Goal: Information Seeking & Learning: Learn about a topic

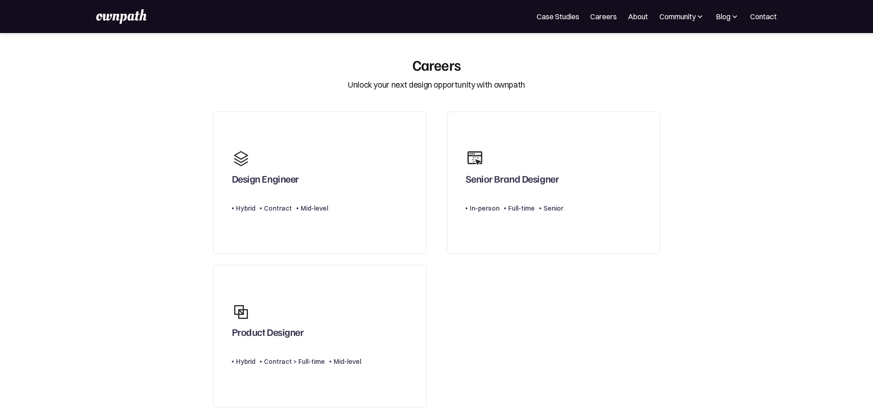
click at [121, 26] on div "For Companies Case Studies Careers About Community Events Resources Design Resi…" at bounding box center [436, 16] width 873 height 33
click at [123, 22] on img at bounding box center [121, 16] width 50 height 15
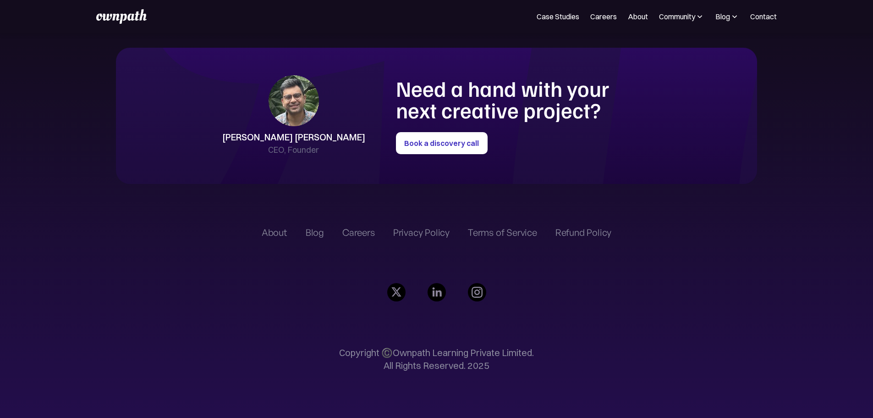
scroll to position [2184, 0]
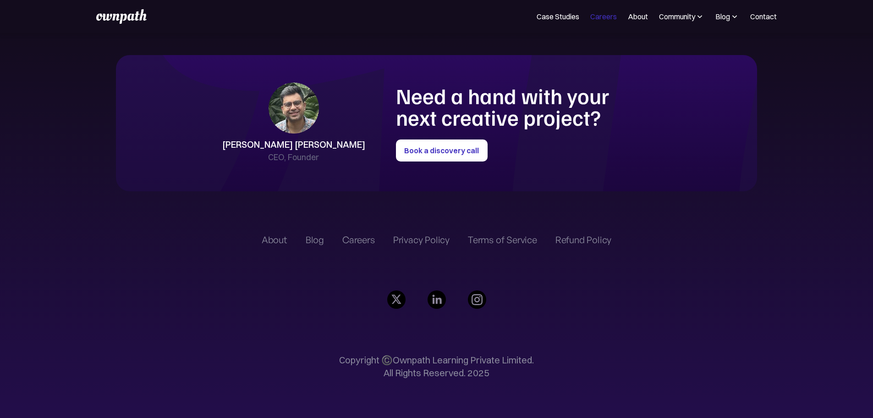
click at [590, 17] on link "Careers" at bounding box center [603, 16] width 27 height 11
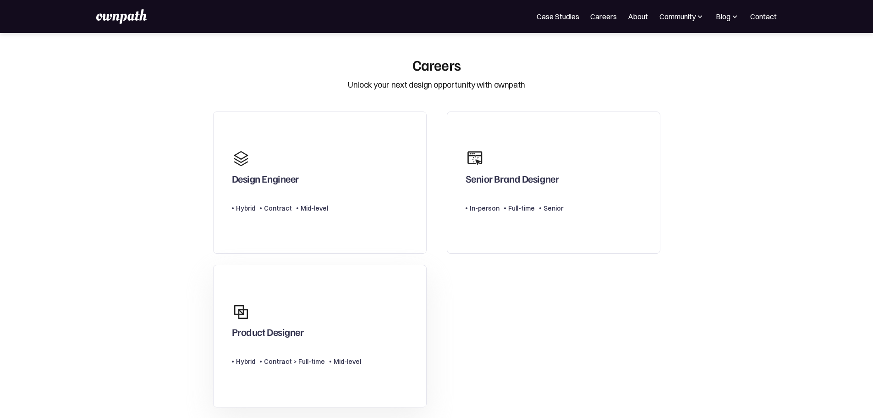
click at [326, 319] on div "Product Designer" at bounding box center [296, 320] width 129 height 44
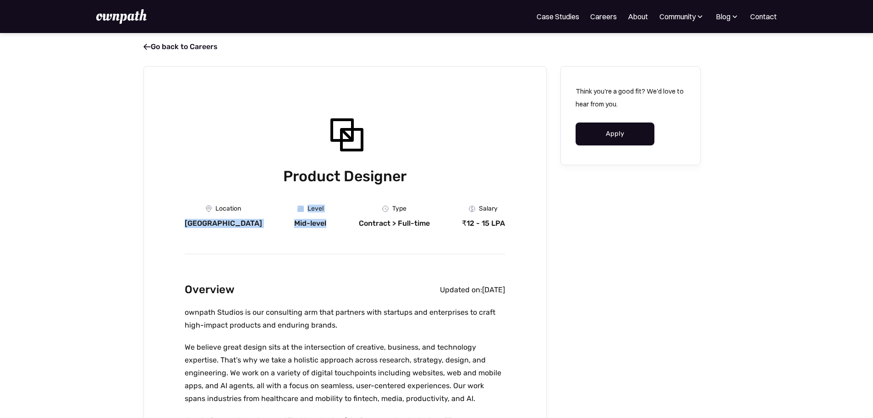
drag, startPoint x: 179, startPoint y: 227, endPoint x: 315, endPoint y: 231, distance: 136.2
click at [324, 227] on div "Location Bangalore Level Mid-level Department Type Contract > Full-time Salary …" at bounding box center [345, 216] width 320 height 23
drag, startPoint x: 342, startPoint y: 227, endPoint x: 426, endPoint y: 232, distance: 84.0
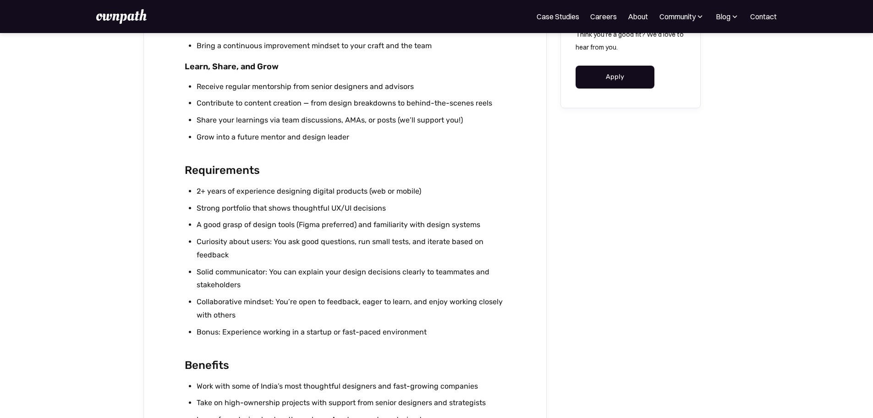
scroll to position [840, 0]
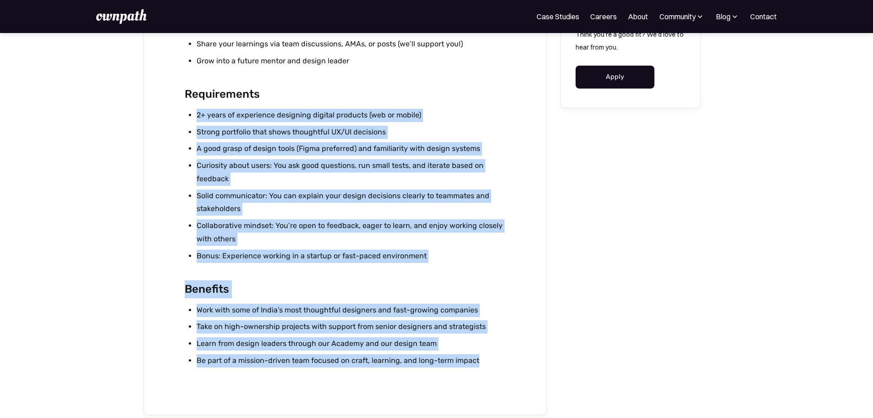
drag, startPoint x: 484, startPoint y: 374, endPoint x: 261, endPoint y: 99, distance: 353.6
click at [356, 270] on div "2+ years of experience designing digital products (web or mobile) Strong portfo…" at bounding box center [345, 190] width 320 height 162
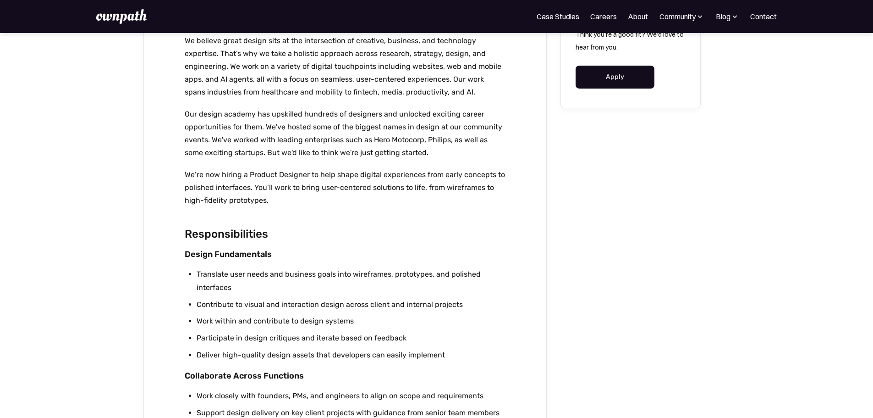
scroll to position [306, 0]
